Goal: Task Accomplishment & Management: Use online tool/utility

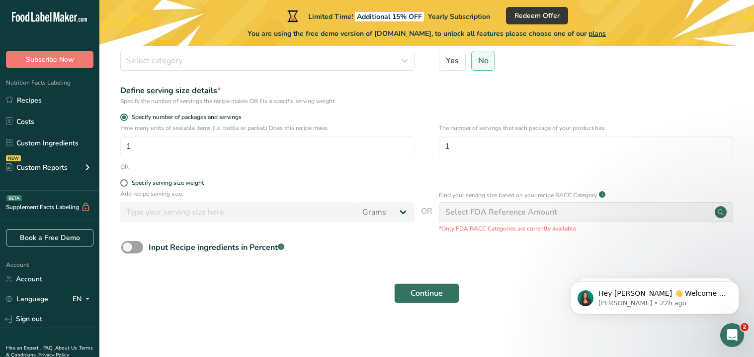
click at [462, 212] on div "Select FDA Reference Amount" at bounding box center [502, 212] width 112 height 12
click at [717, 209] on div "Hey [PERSON_NAME] 👋 Welcome to Food Label Maker🙌 Take a look around! If you hav…" at bounding box center [654, 251] width 183 height 124
click at [715, 210] on div "Hey [PERSON_NAME] 👋 Welcome to Food Label Maker🙌 Take a look around! If you hav…" at bounding box center [654, 251] width 183 height 124
click at [598, 210] on div "Hey [PERSON_NAME] 👋 Welcome to Food Label Maker🙌 Take a look around! If you hav…" at bounding box center [654, 251] width 183 height 124
click at [469, 212] on div "Select FDA Reference Amount" at bounding box center [502, 212] width 112 height 12
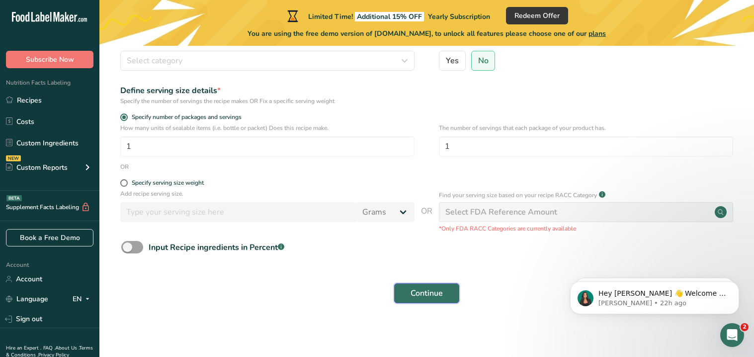
click at [407, 285] on button "Continue" at bounding box center [426, 293] width 65 height 20
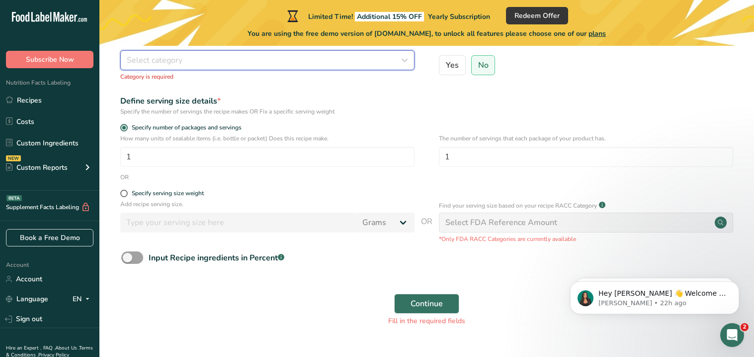
click at [373, 69] on button "Select category" at bounding box center [267, 60] width 294 height 20
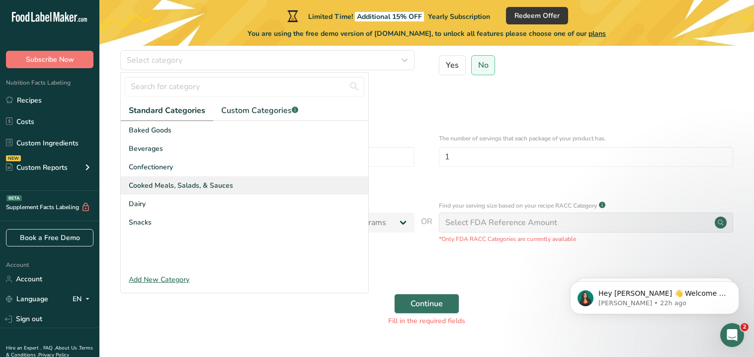
click at [194, 177] on div "Cooked Meals, Salads, & Sauces" at bounding box center [245, 185] width 248 height 18
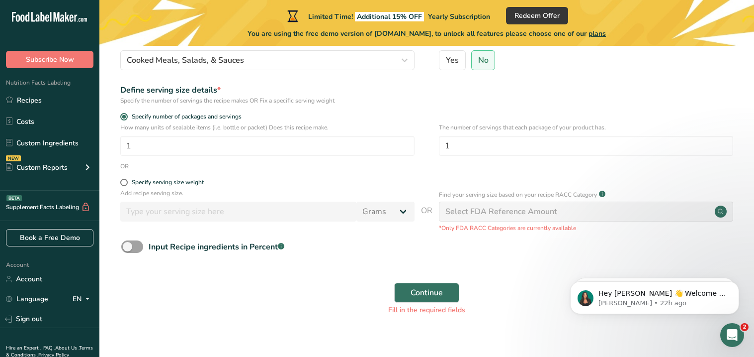
click at [513, 209] on div "Select FDA Reference Amount" at bounding box center [502, 211] width 112 height 12
click at [719, 212] on circle at bounding box center [721, 211] width 12 height 12
